Goal: Information Seeking & Learning: Learn about a topic

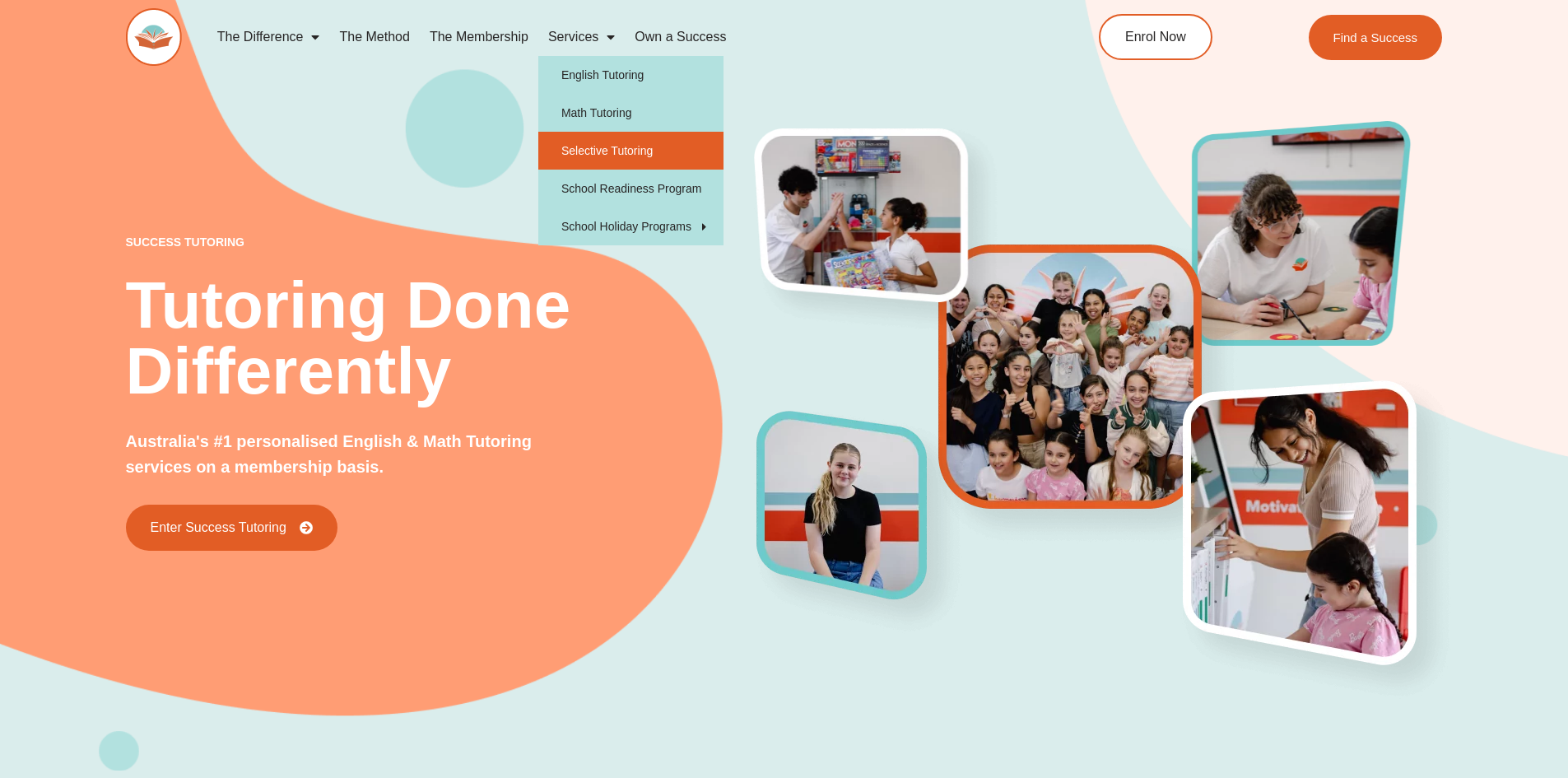
click at [596, 145] on link "Selective Tutoring" at bounding box center [631, 151] width 186 height 38
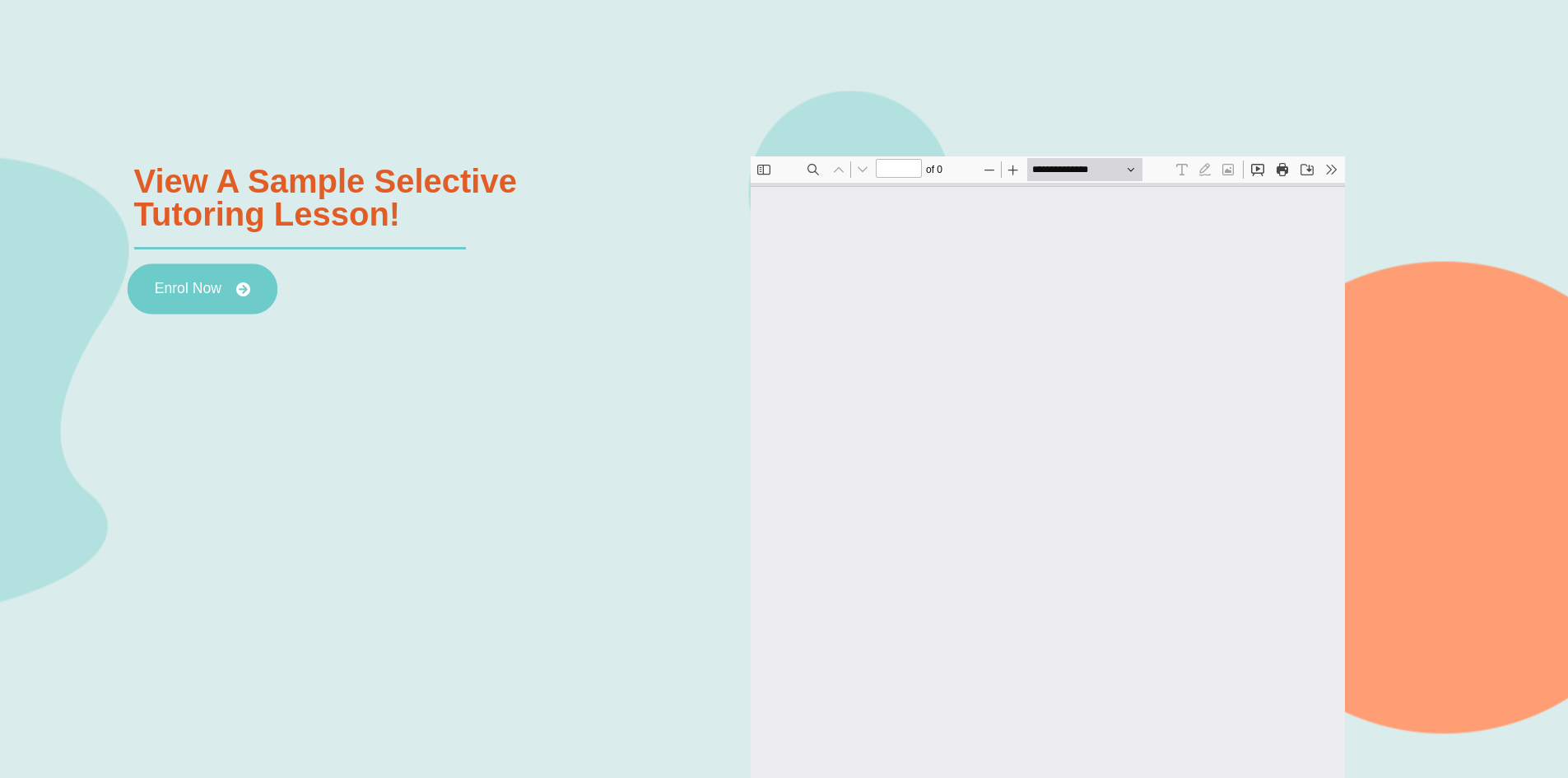
click at [178, 298] on link "Enrol Now" at bounding box center [201, 289] width 150 height 51
type input "*"
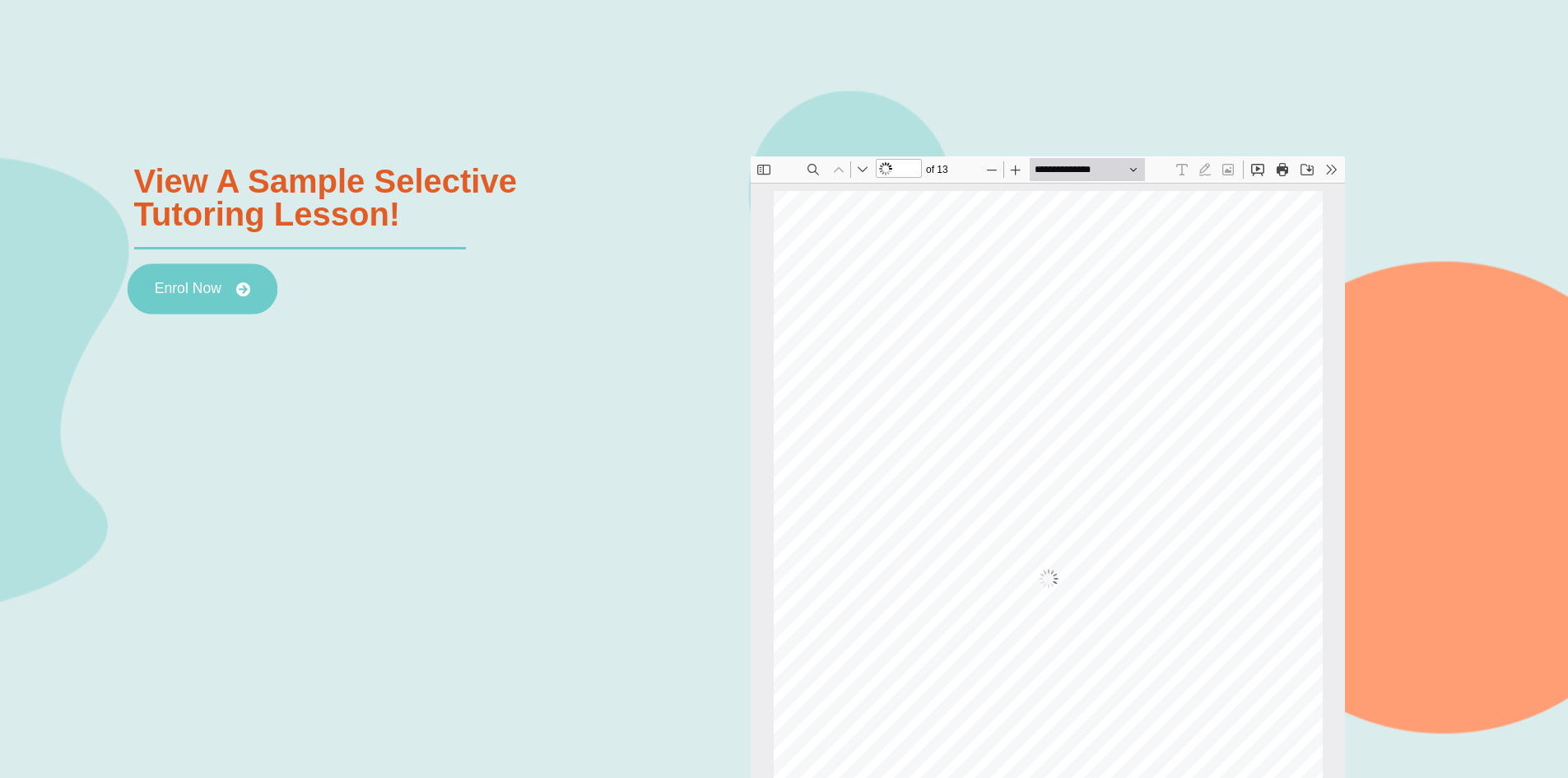
scroll to position [8, 0]
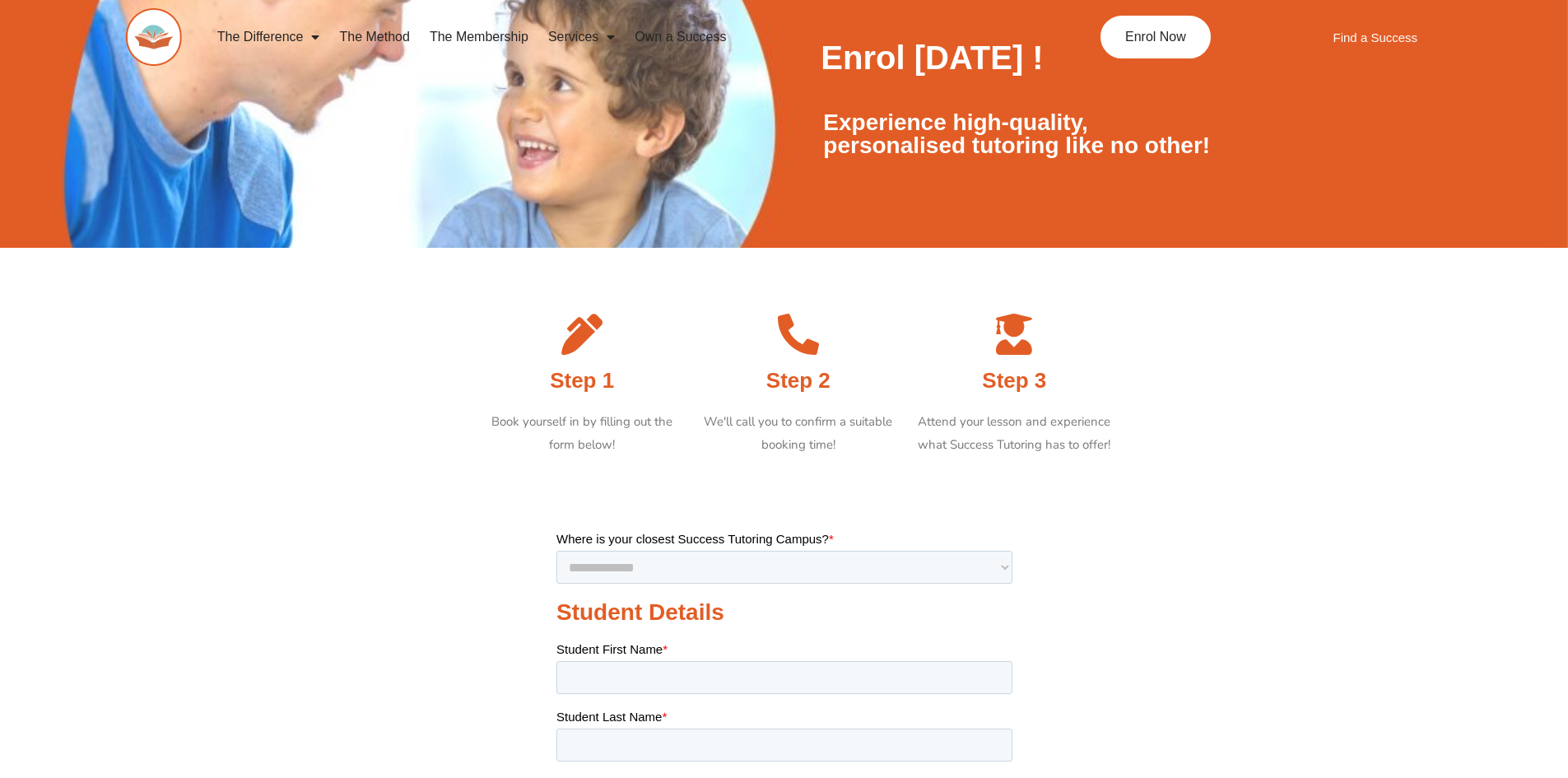
scroll to position [412, 0]
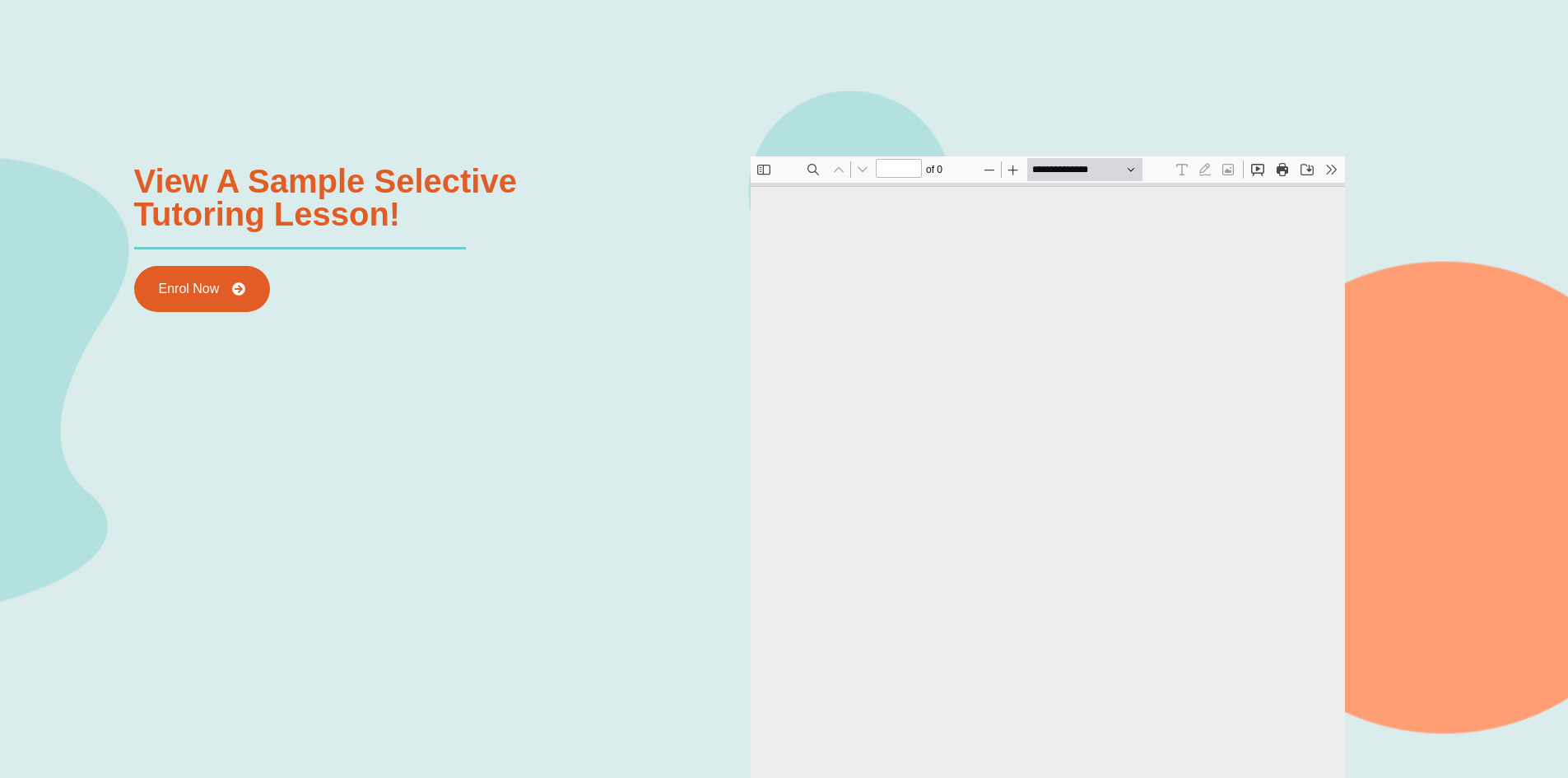
type input "*"
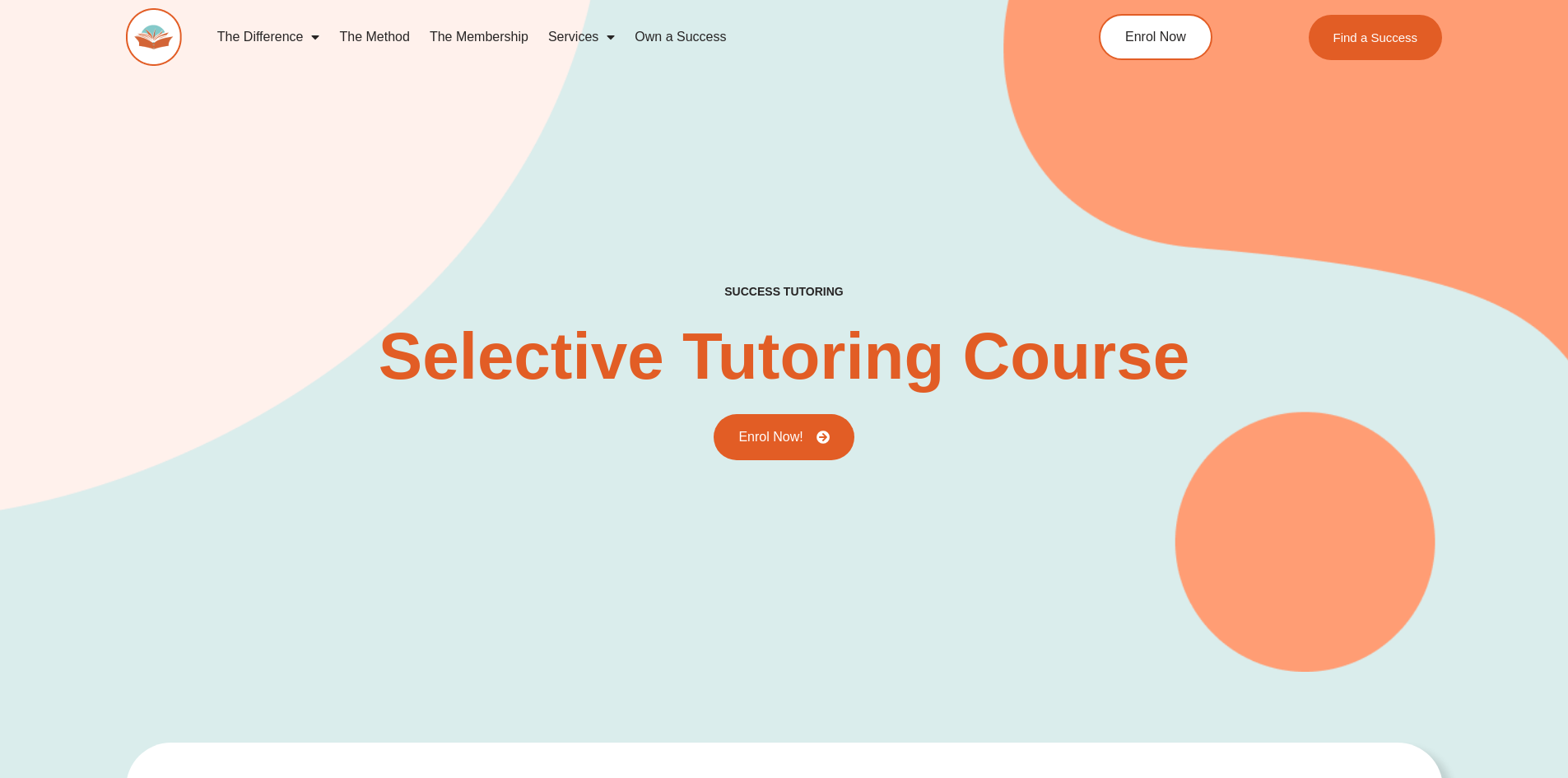
click at [466, 38] on link "The Membership" at bounding box center [479, 37] width 118 height 38
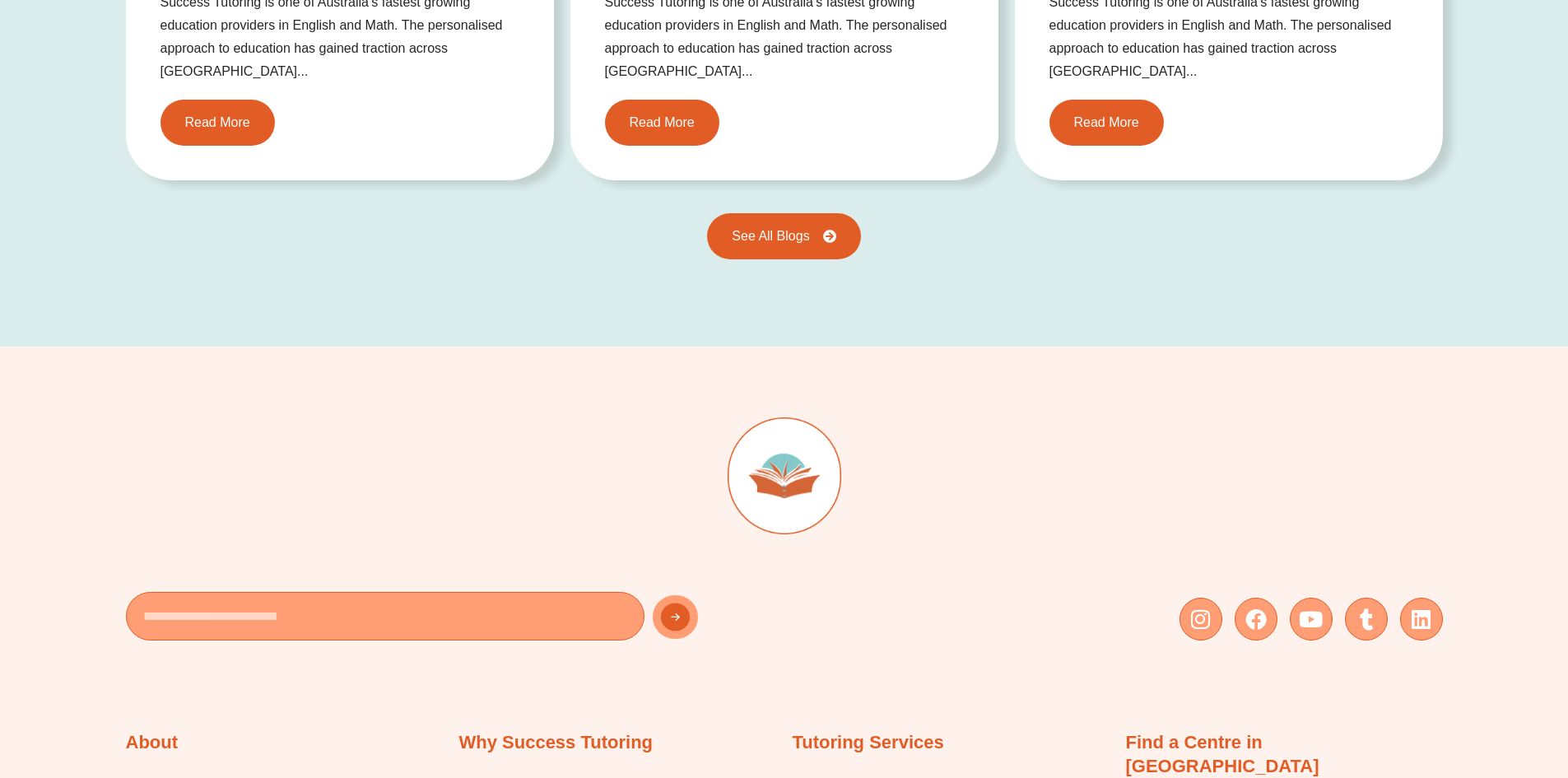
scroll to position [3705, 0]
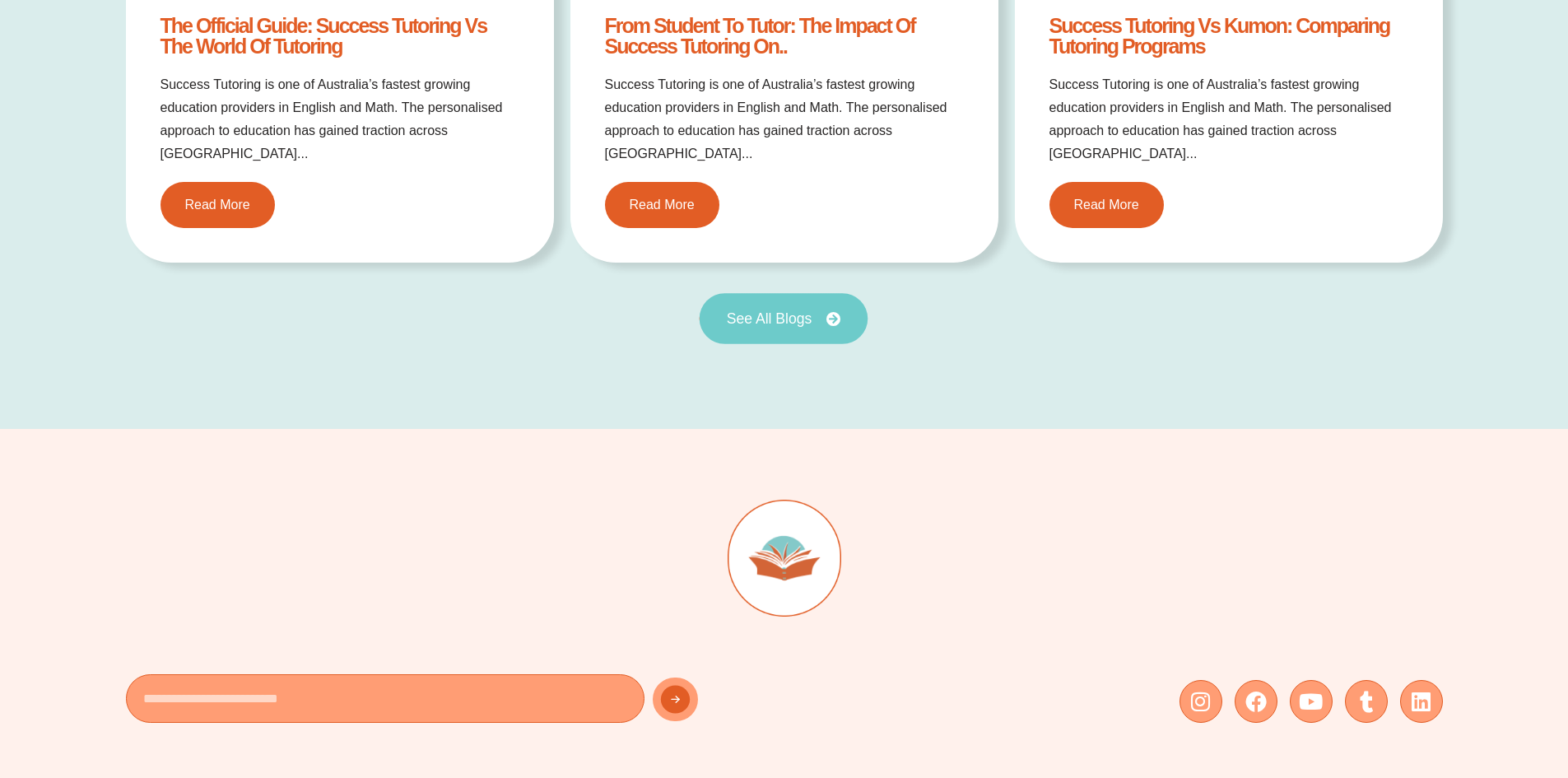
click at [785, 312] on span "See All Blogs" at bounding box center [770, 320] width 85 height 15
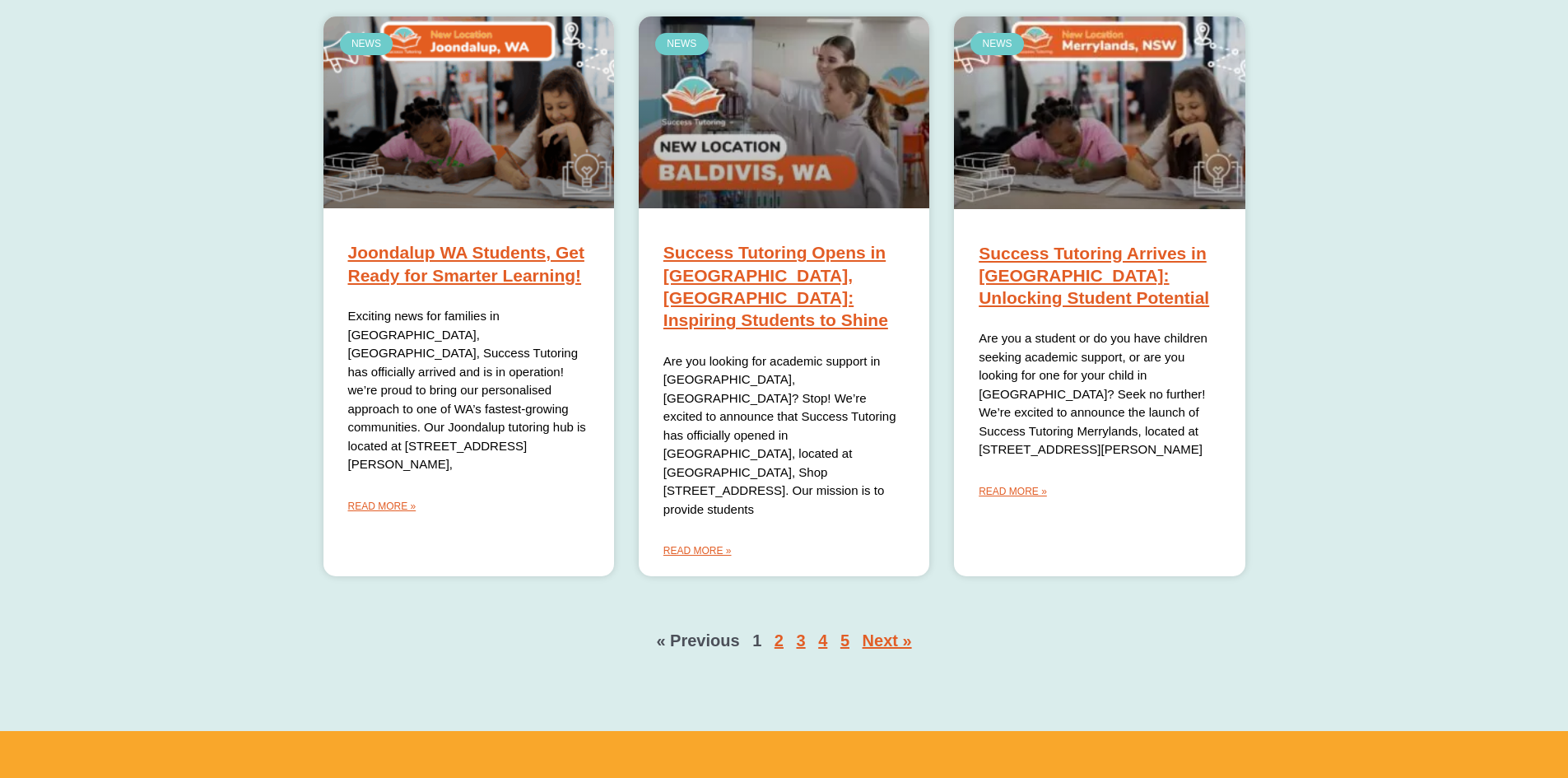
scroll to position [1317, 0]
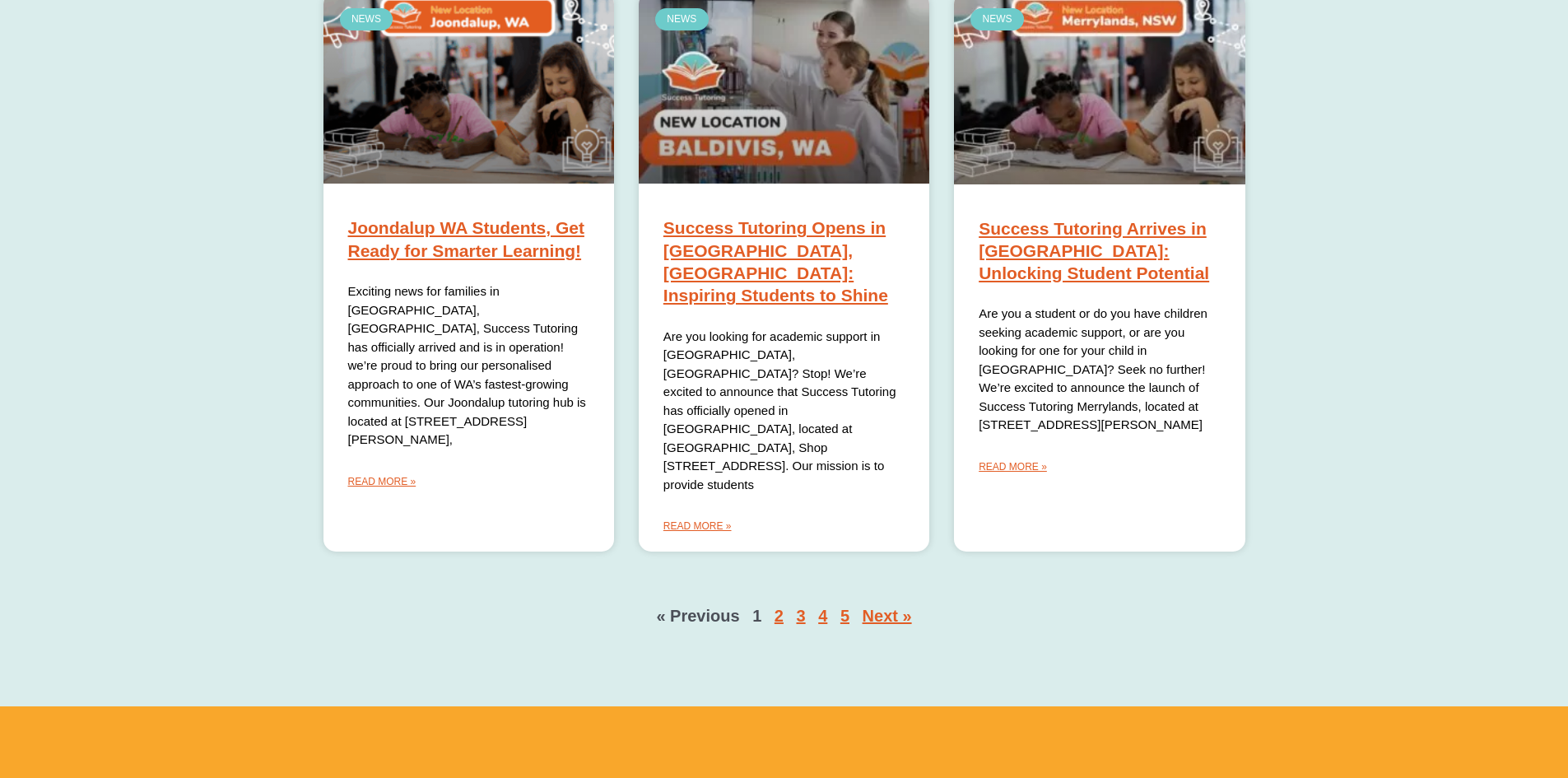
click at [890, 601] on nav "« Previous Page 1 Page 2 Page 3 Page 4 Page 5 Next »" at bounding box center [784, 616] width 922 height 31
click at [896, 606] on link "Next »" at bounding box center [888, 616] width 50 height 18
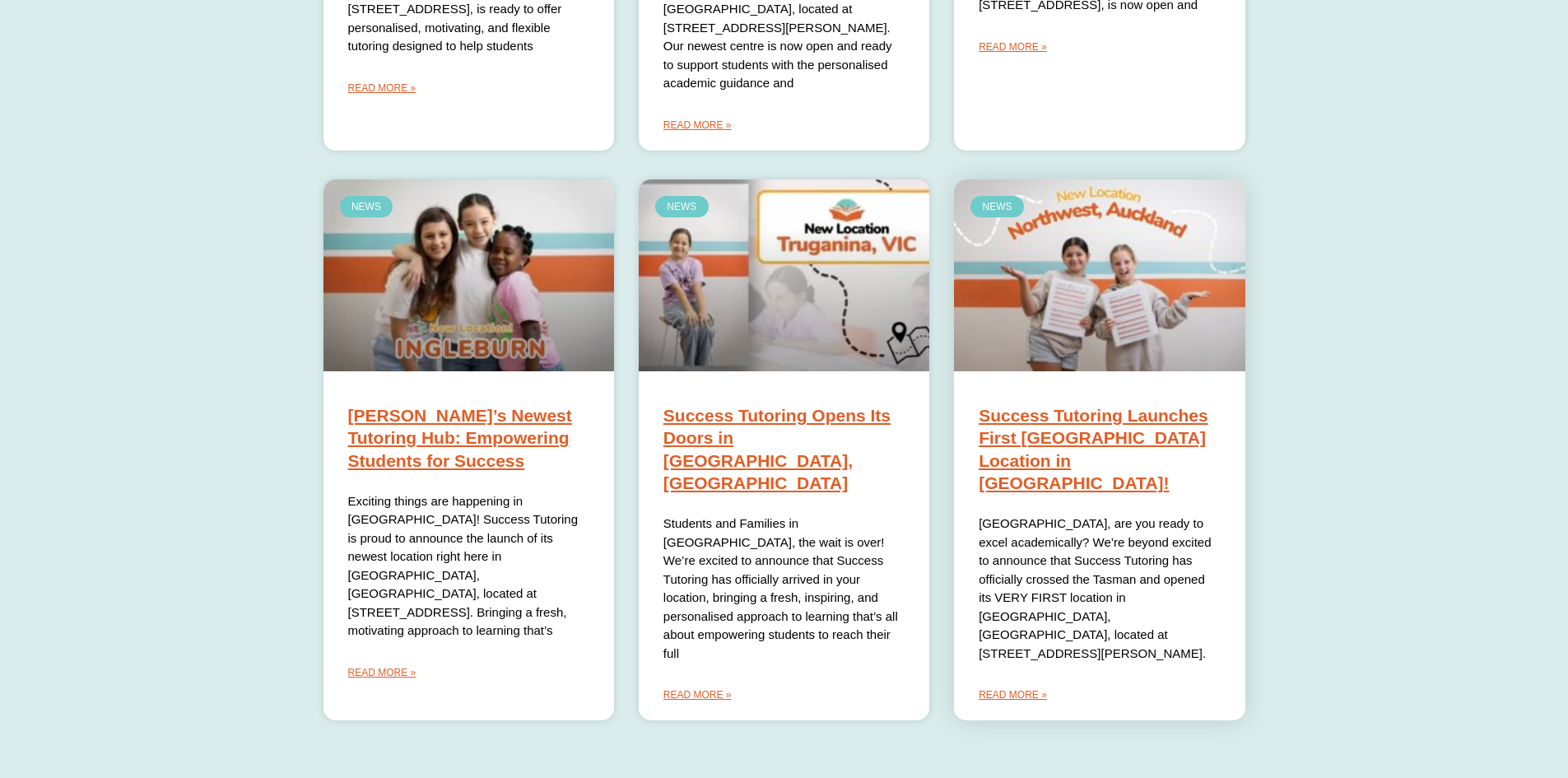
scroll to position [1150, 0]
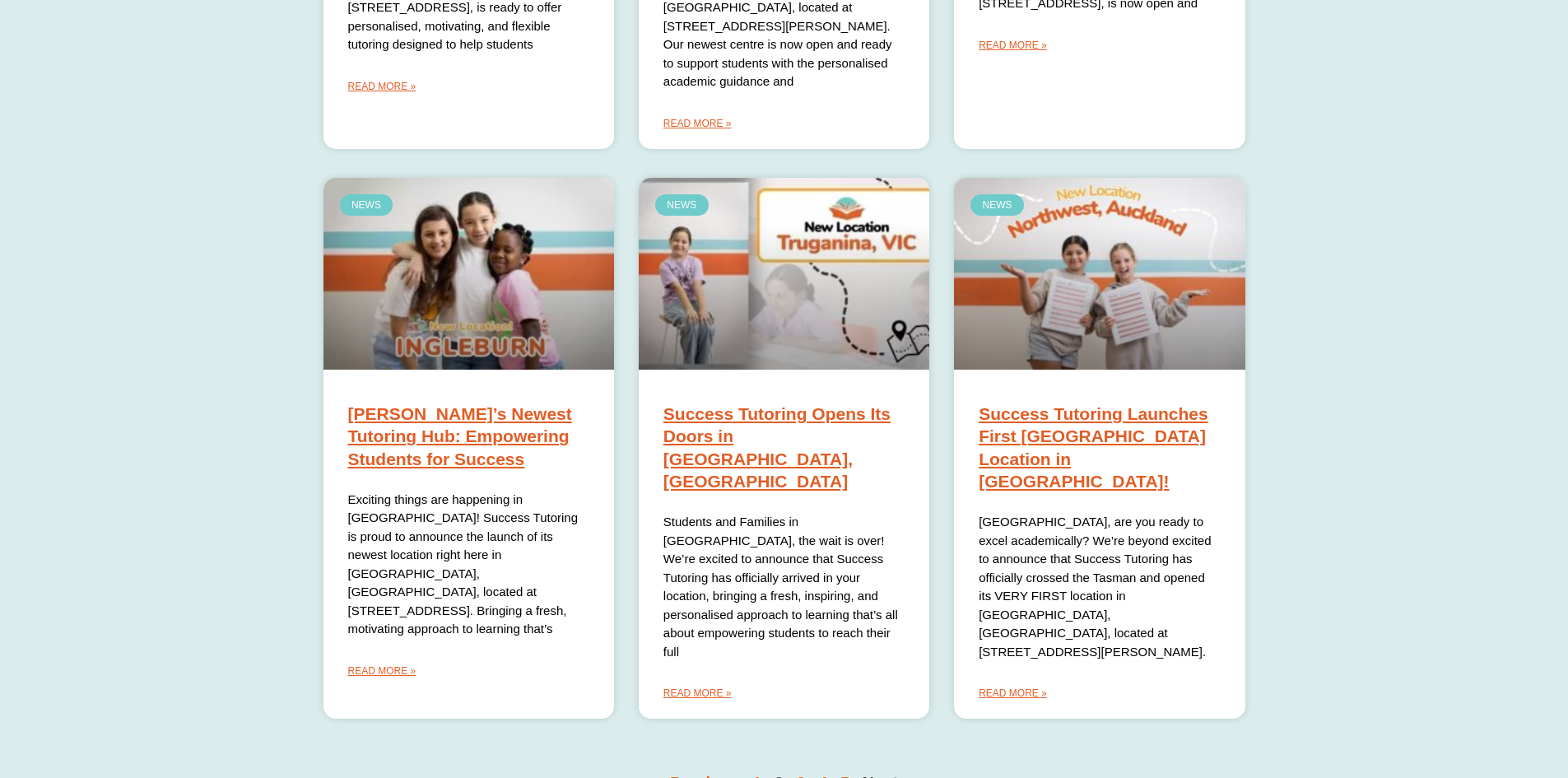
click at [895, 774] on link "Next »" at bounding box center [888, 783] width 50 height 18
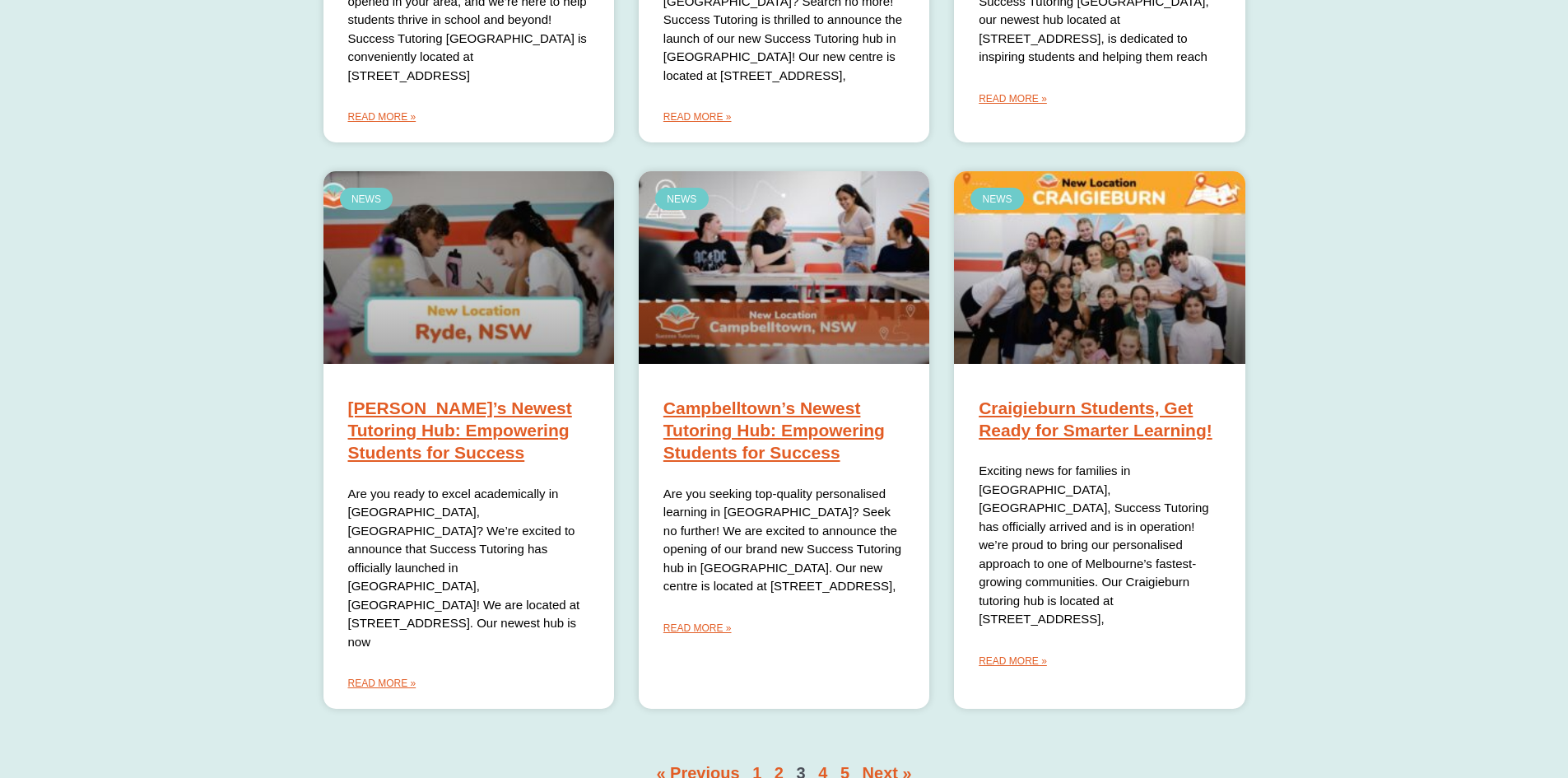
scroll to position [1149, 0]
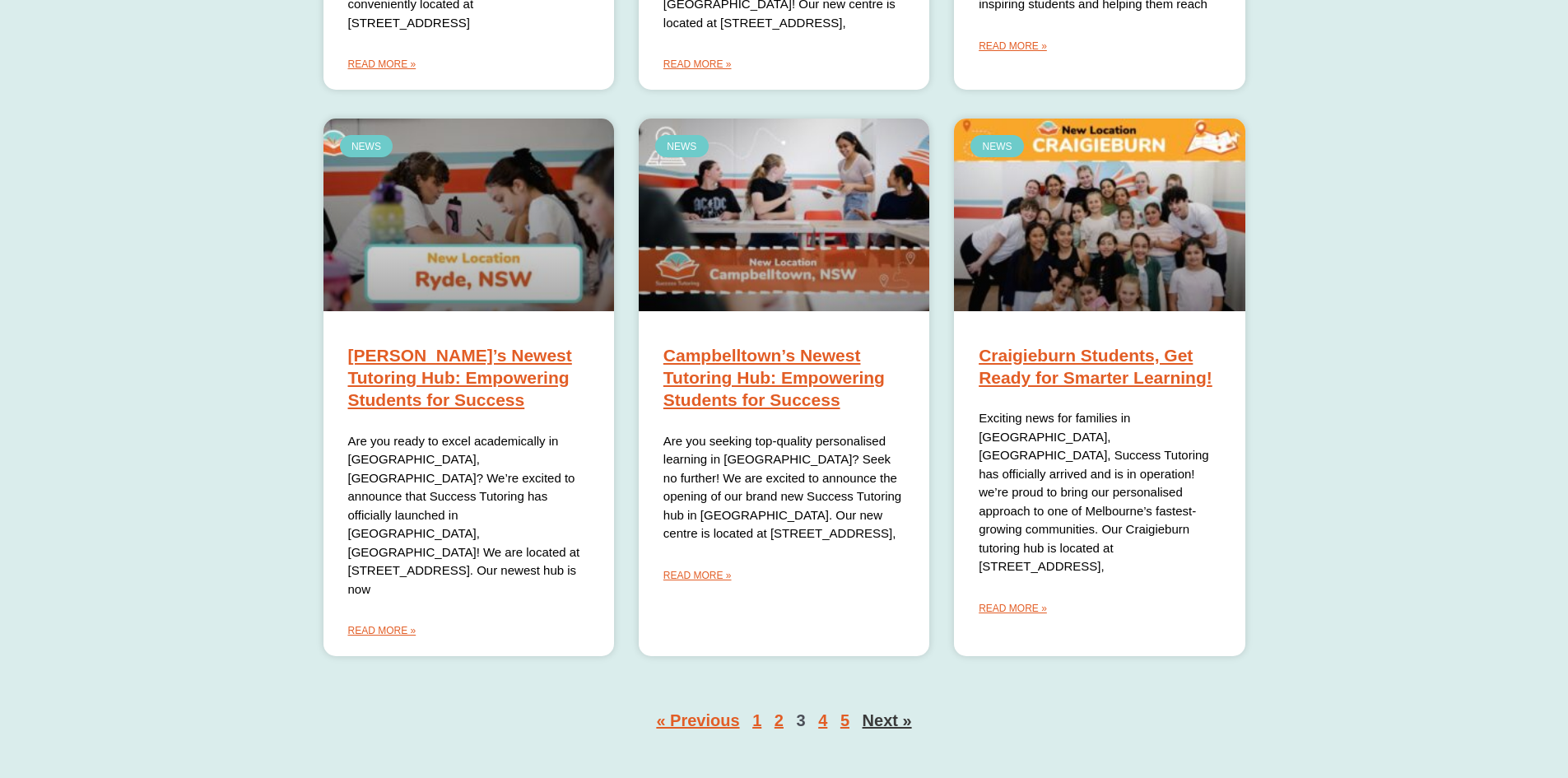
click at [889, 712] on link "Next »" at bounding box center [888, 721] width 50 height 18
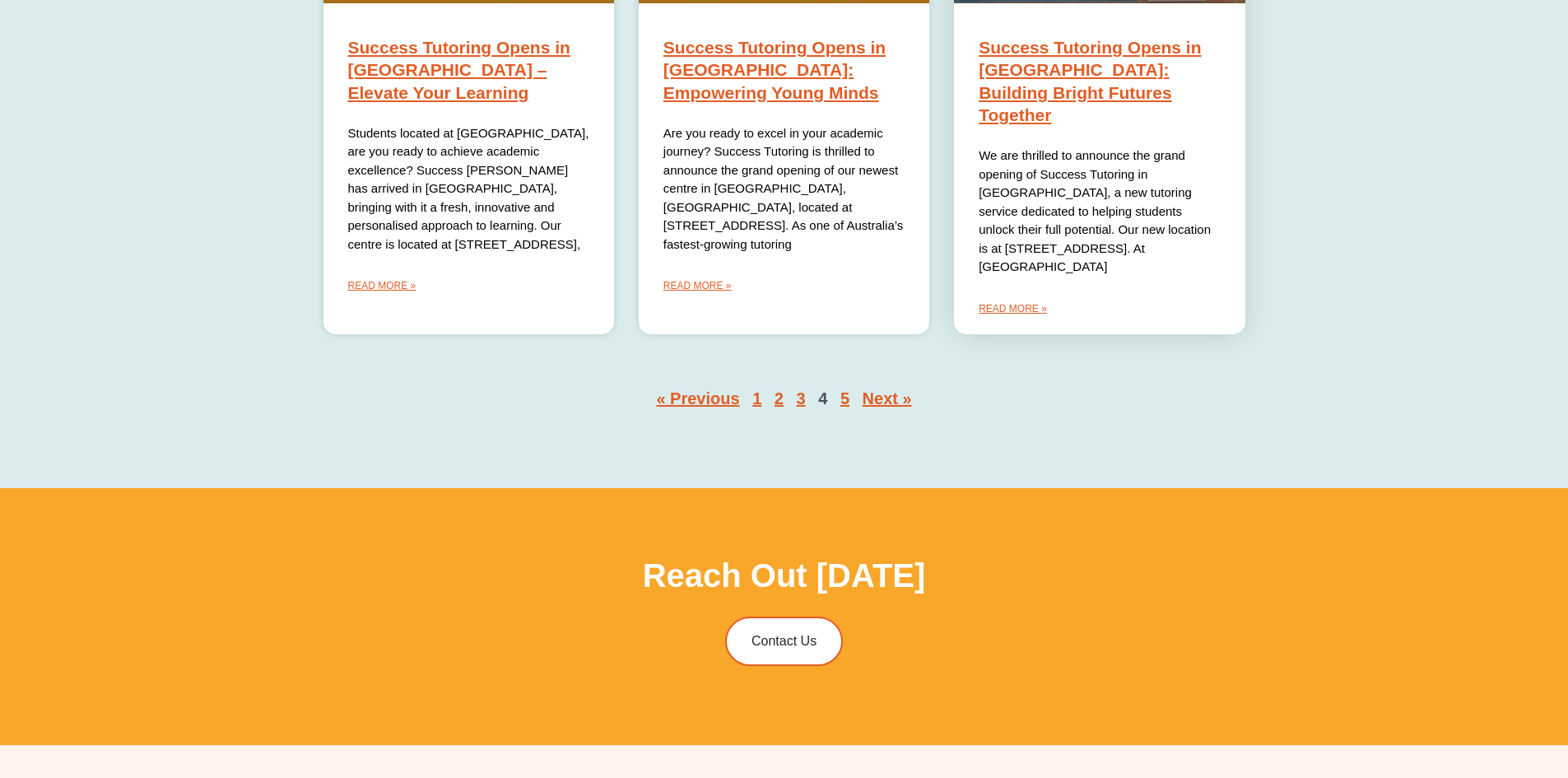
scroll to position [1482, 0]
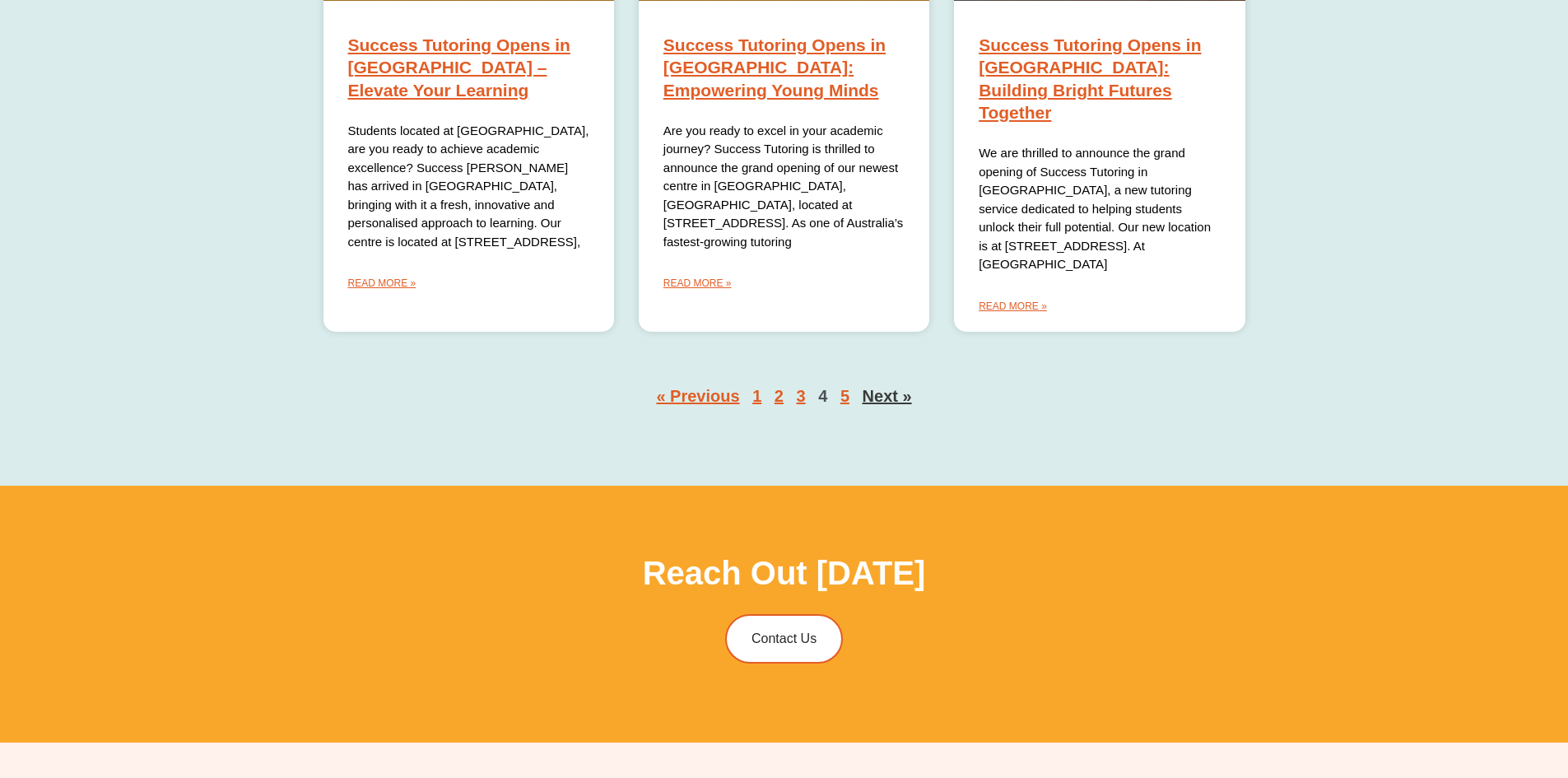
click at [908, 387] on link "Next »" at bounding box center [888, 396] width 50 height 18
click at [758, 385] on link "Page 1" at bounding box center [754, 396] width 10 height 22
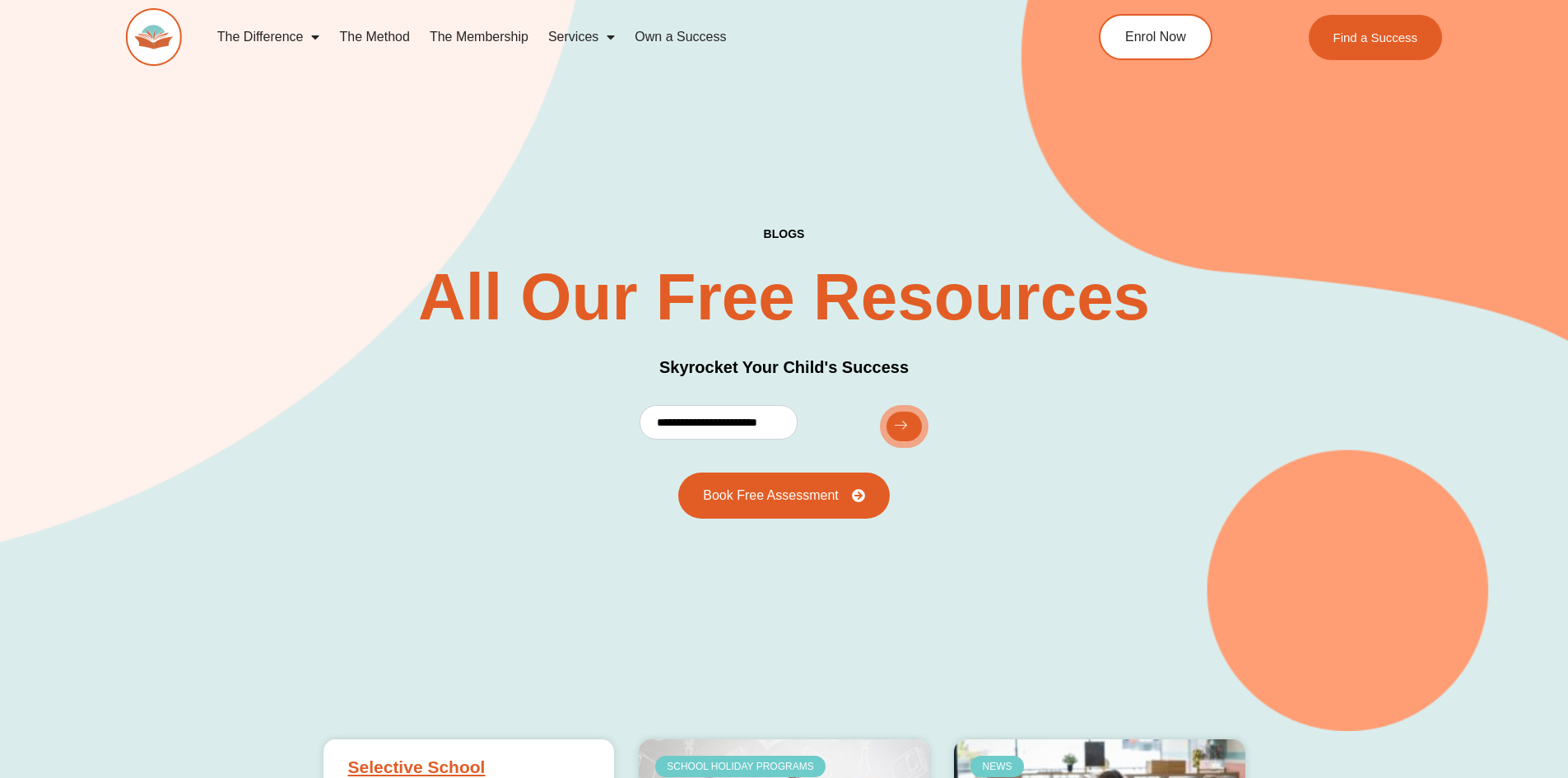
click at [451, 34] on link "The Membership" at bounding box center [479, 37] width 118 height 38
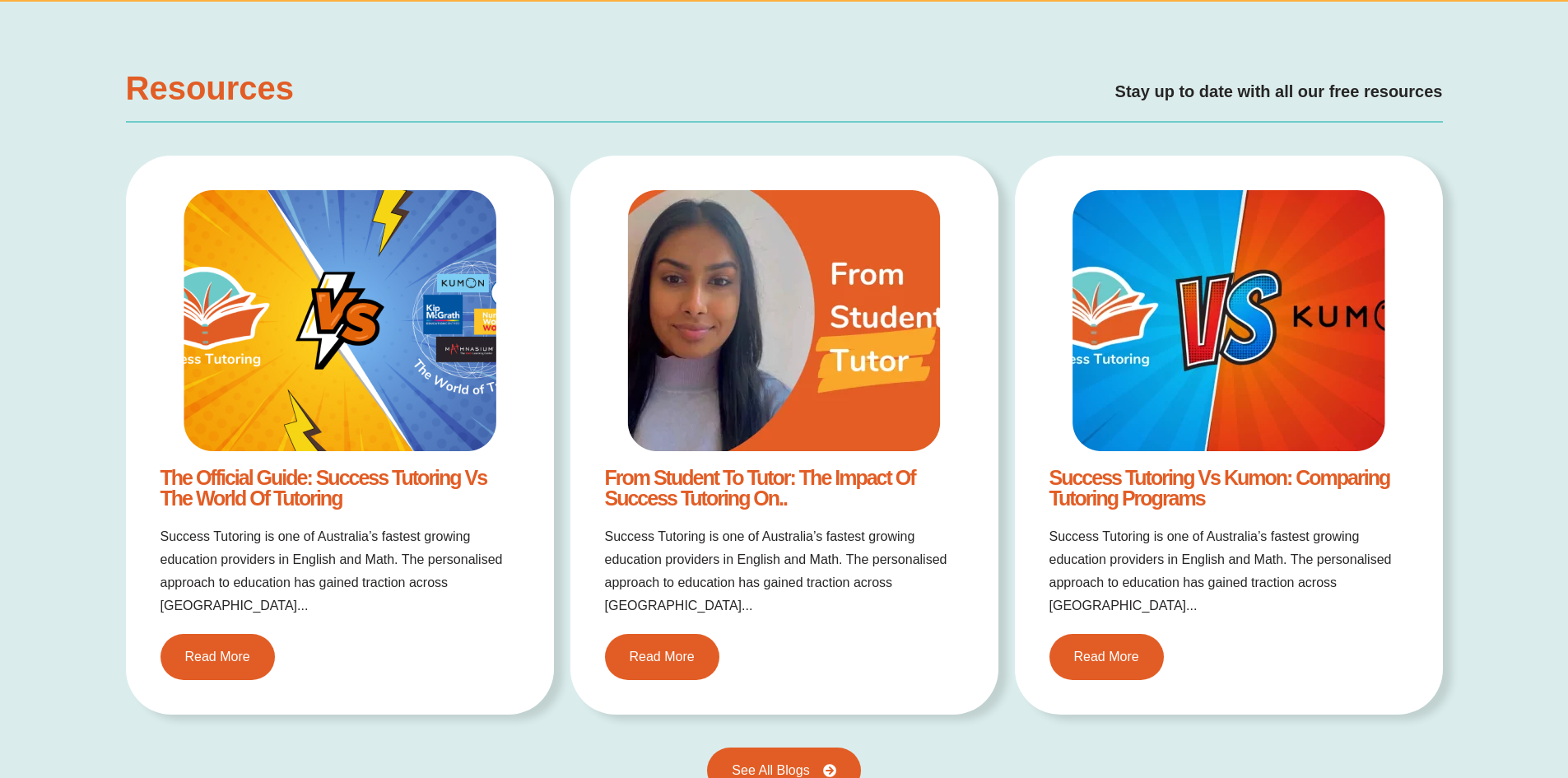
scroll to position [3293, 0]
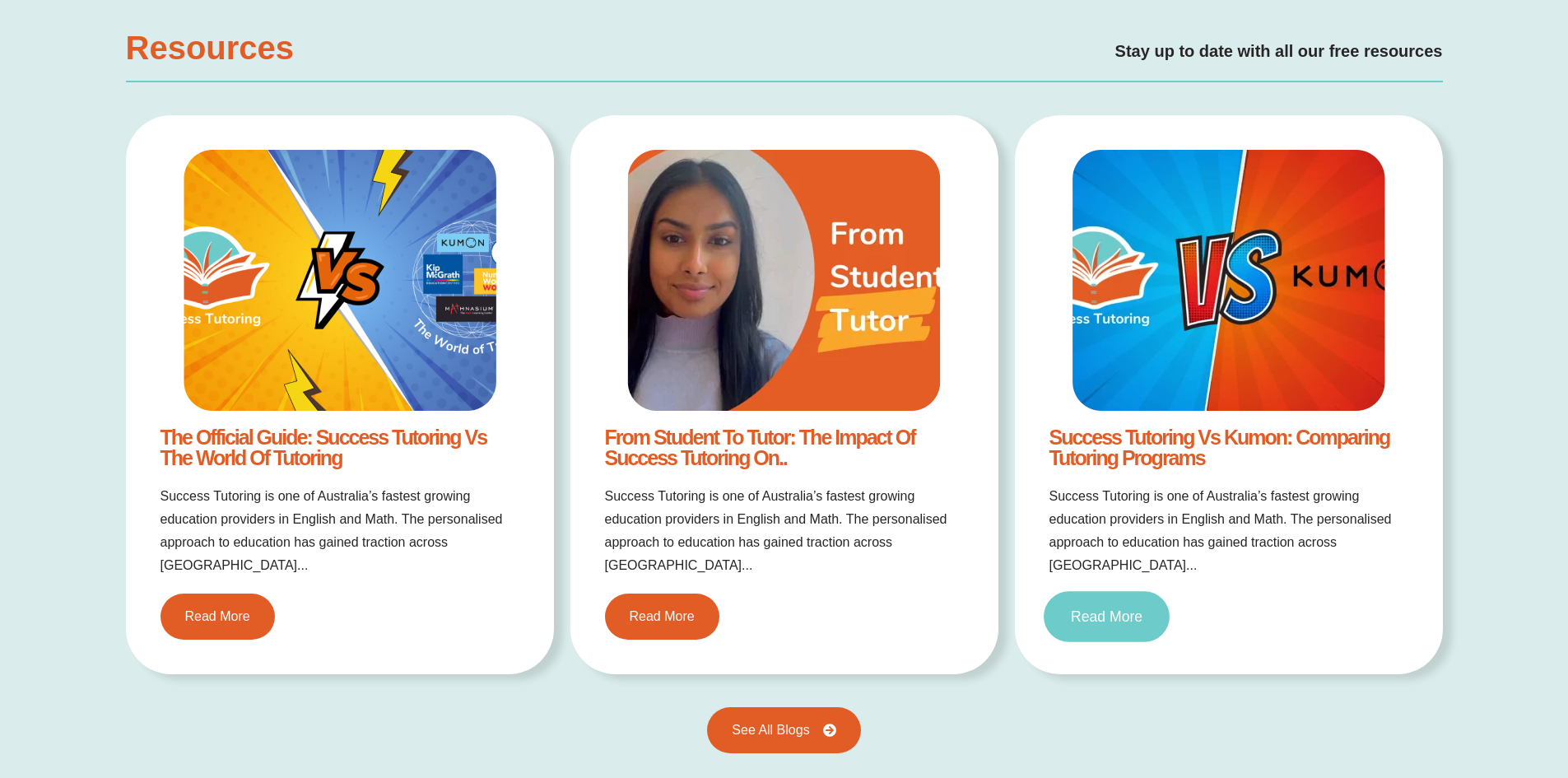
click at [1084, 610] on span "Read More" at bounding box center [1107, 617] width 71 height 15
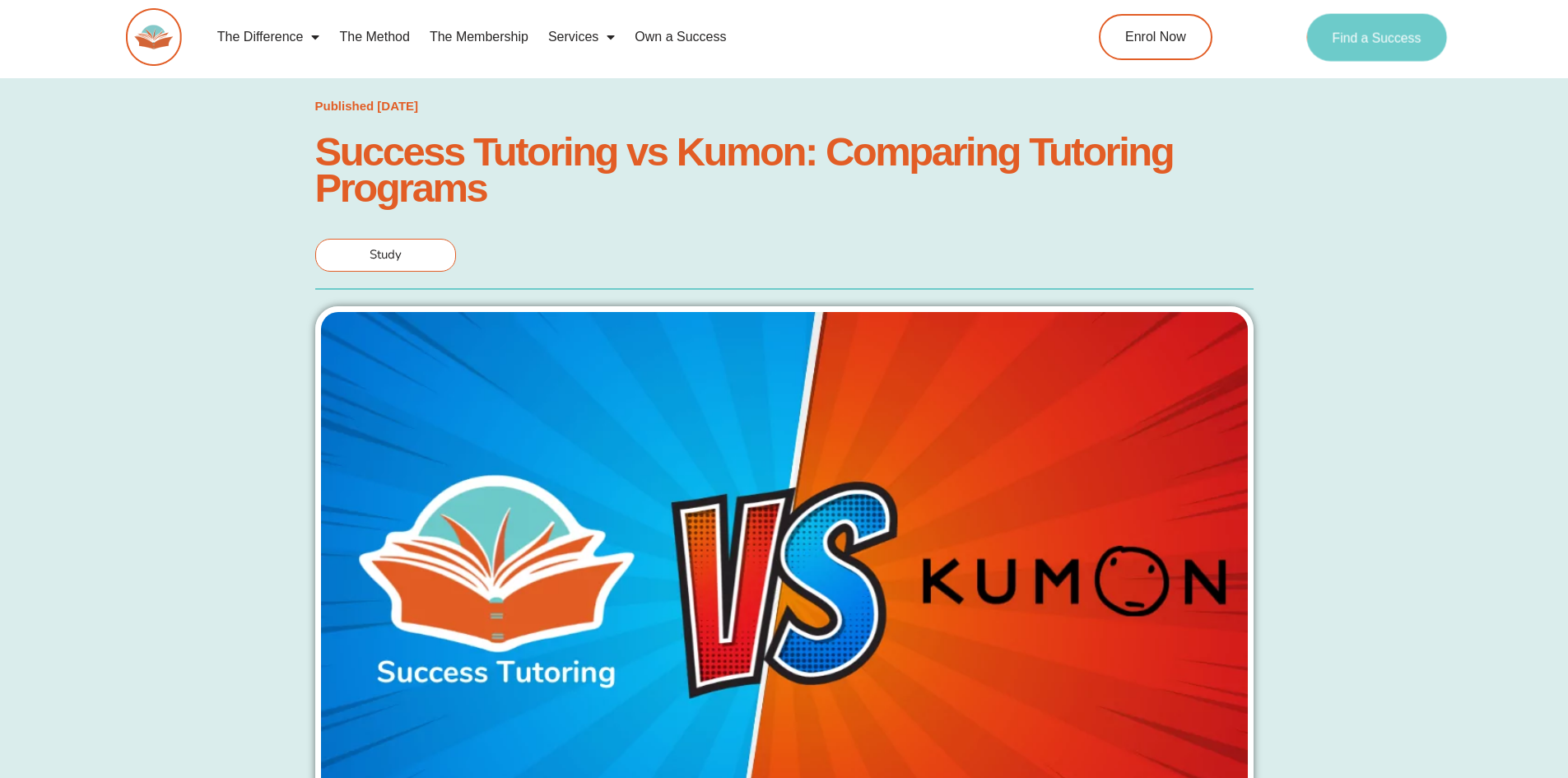
click at [1398, 27] on link "Find a Success" at bounding box center [1377, 37] width 141 height 48
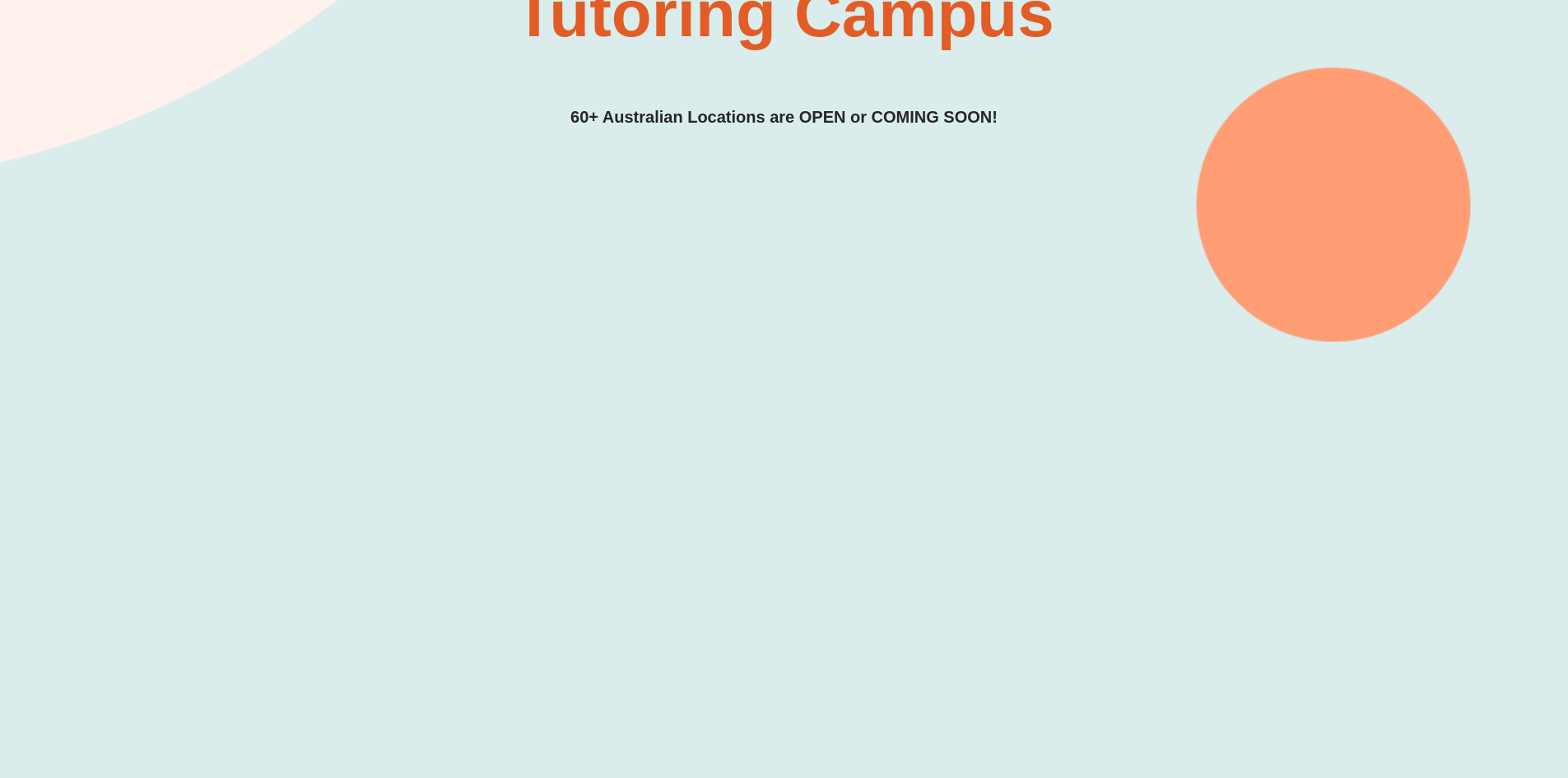
scroll to position [326, 0]
